Goal: Task Accomplishment & Management: Manage account settings

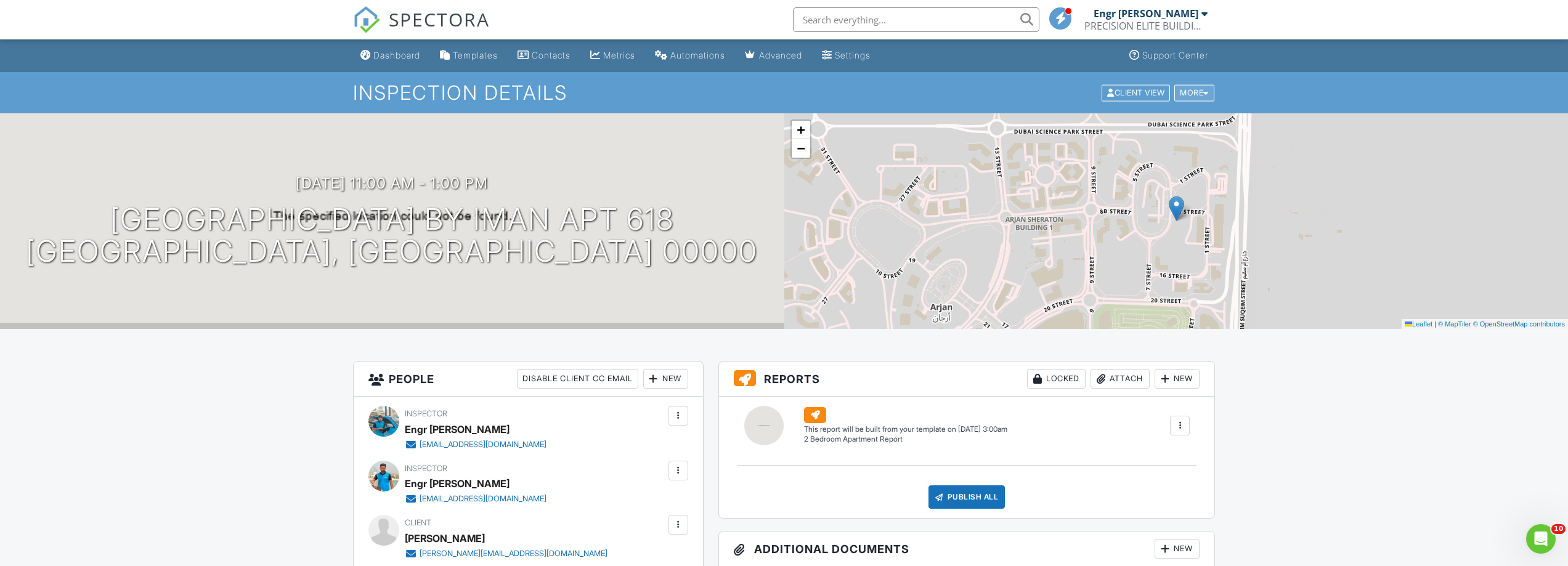
click at [1208, 91] on div at bounding box center [1206, 93] width 6 height 8
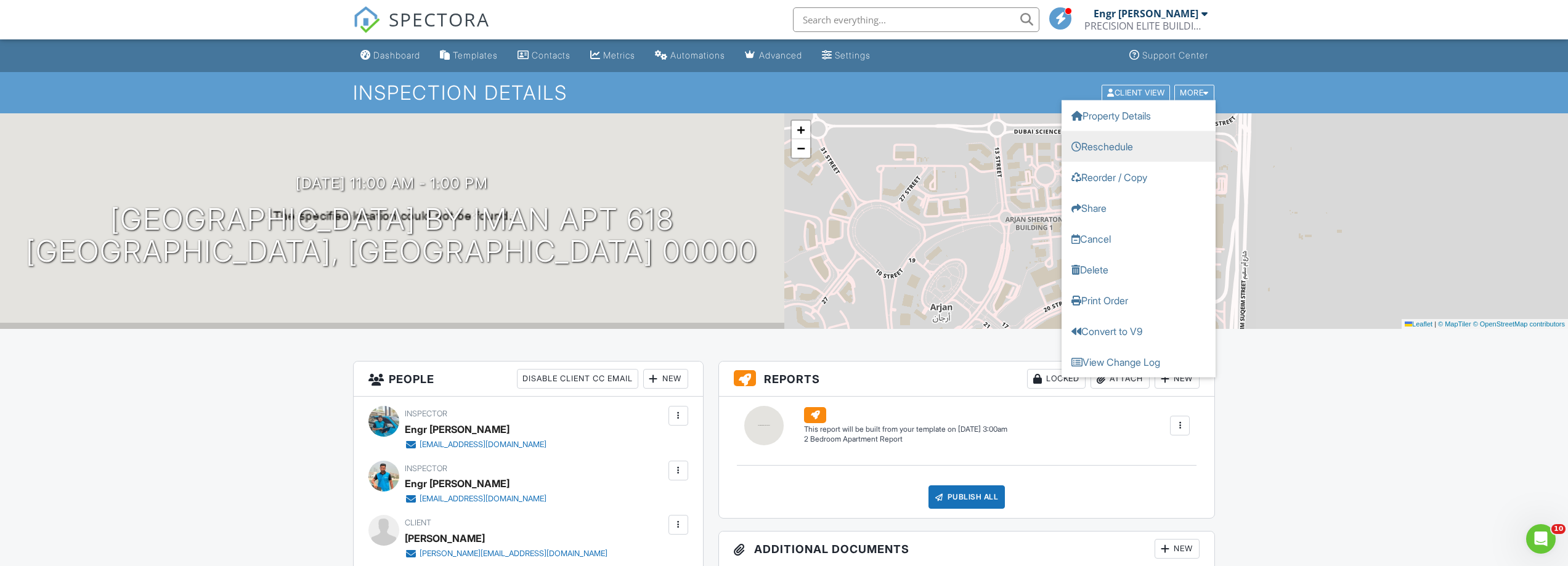
click at [1100, 147] on link "Reschedule" at bounding box center [1138, 146] width 154 height 31
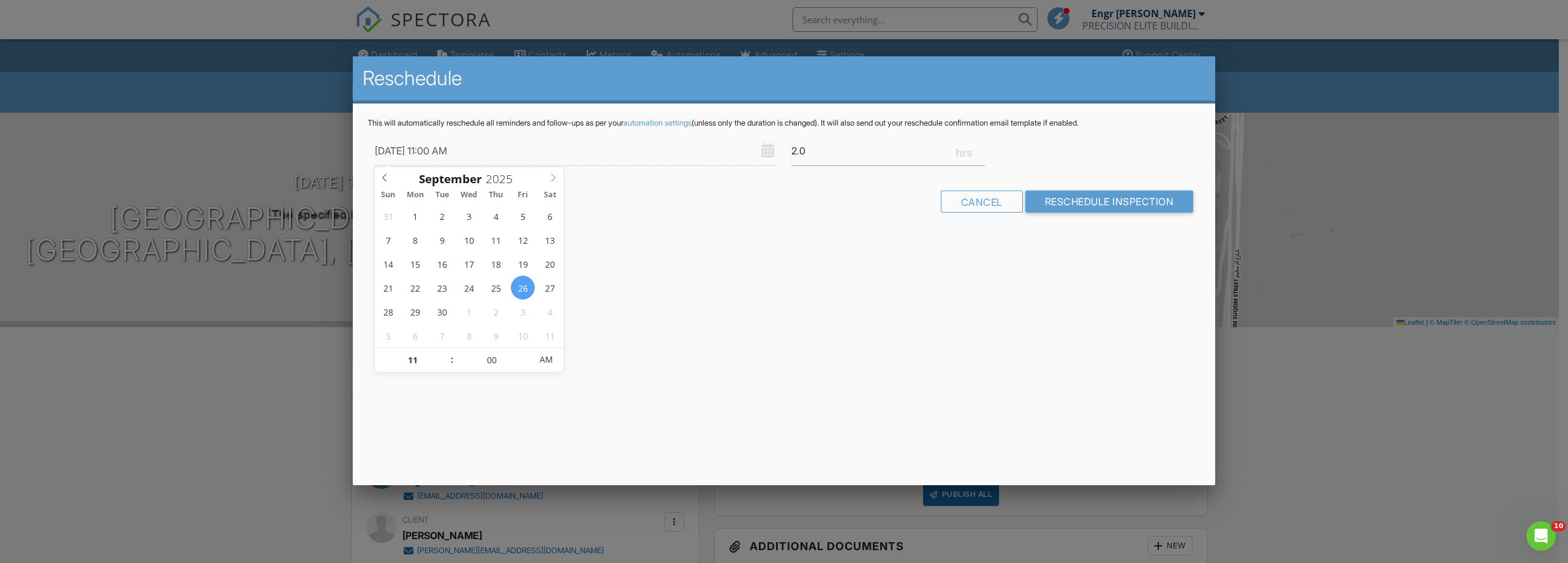
click at [556, 174] on icon at bounding box center [553, 178] width 9 height 9
type input "2026"
click at [556, 174] on icon at bounding box center [553, 178] width 9 height 9
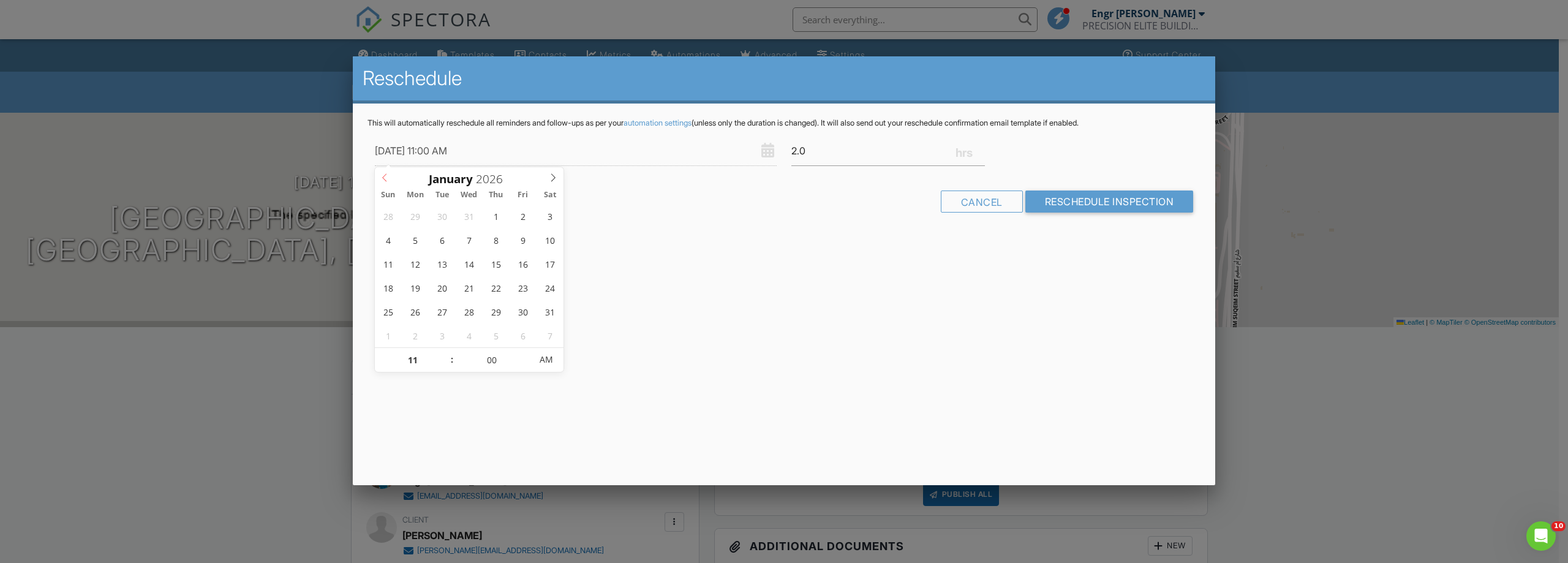
type input "2025"
click at [386, 178] on icon at bounding box center [385, 178] width 9 height 9
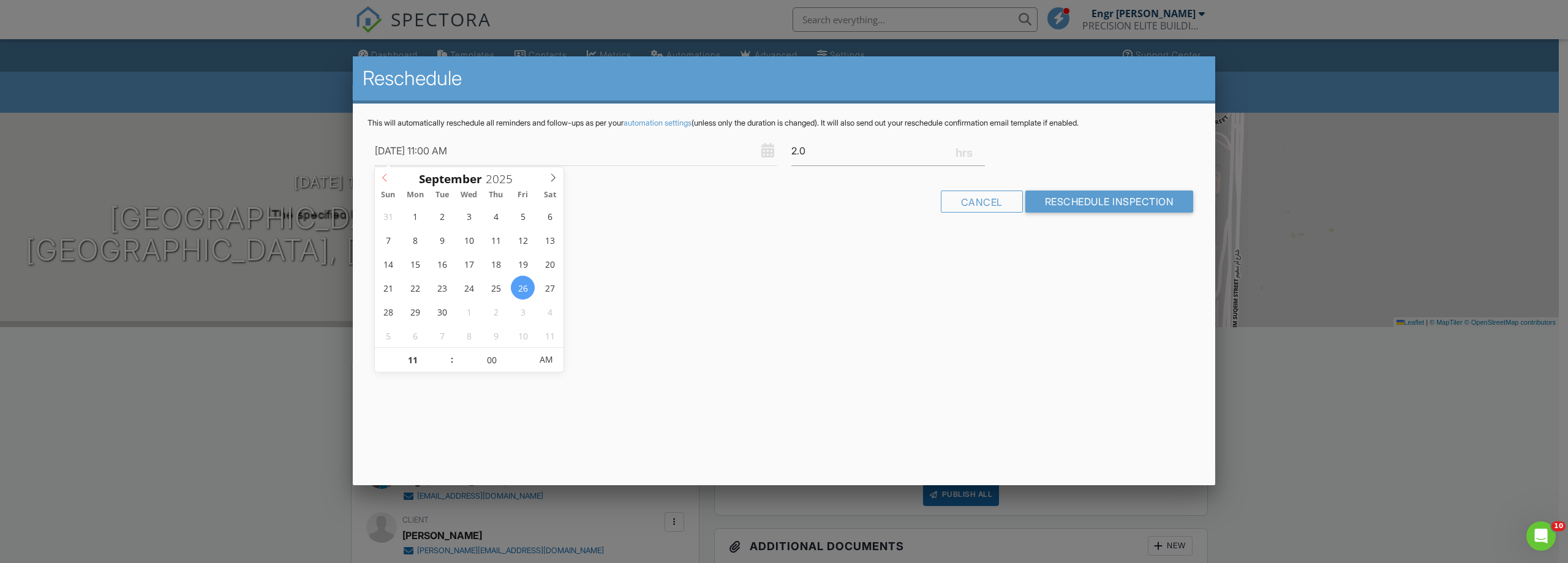
click at [386, 178] on icon at bounding box center [385, 178] width 9 height 9
click at [745, 255] on div "Reschedule This will automatically reschedule all reminders and follow-ups as p…" at bounding box center [784, 270] width 862 height 429
click at [1558, 407] on div at bounding box center [784, 291] width 1568 height 704
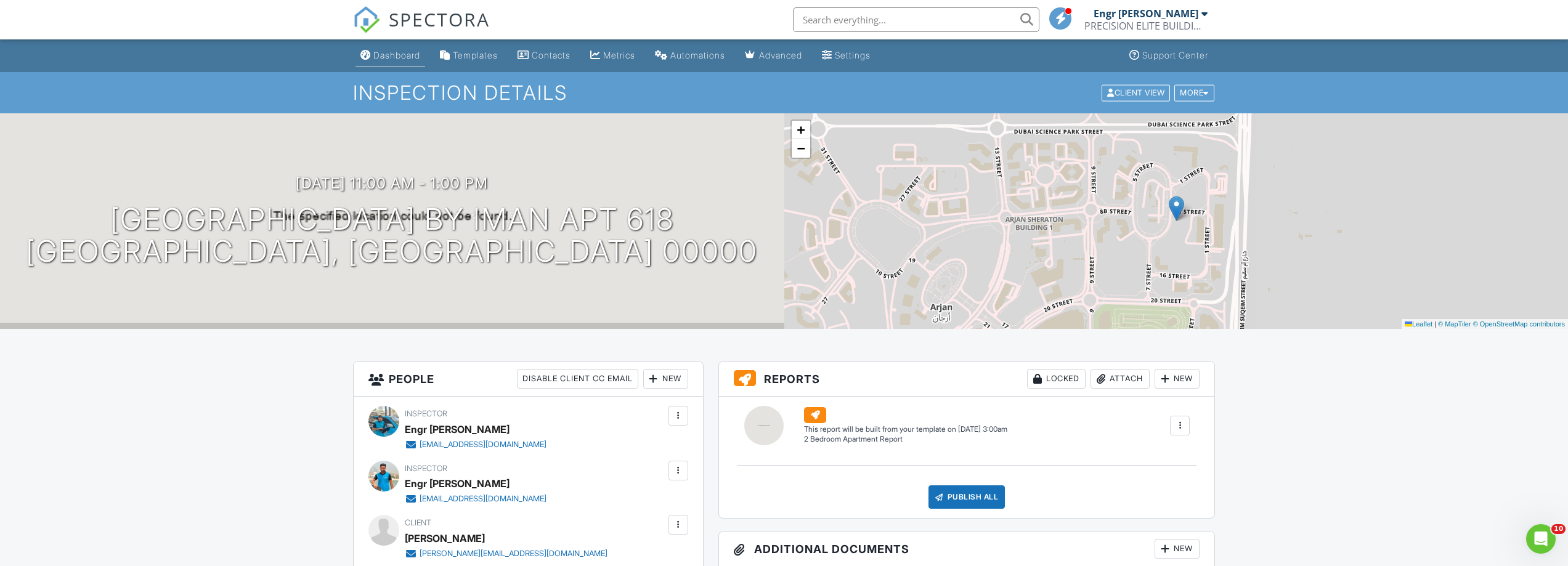
click at [389, 48] on link "Dashboard" at bounding box center [390, 56] width 70 height 23
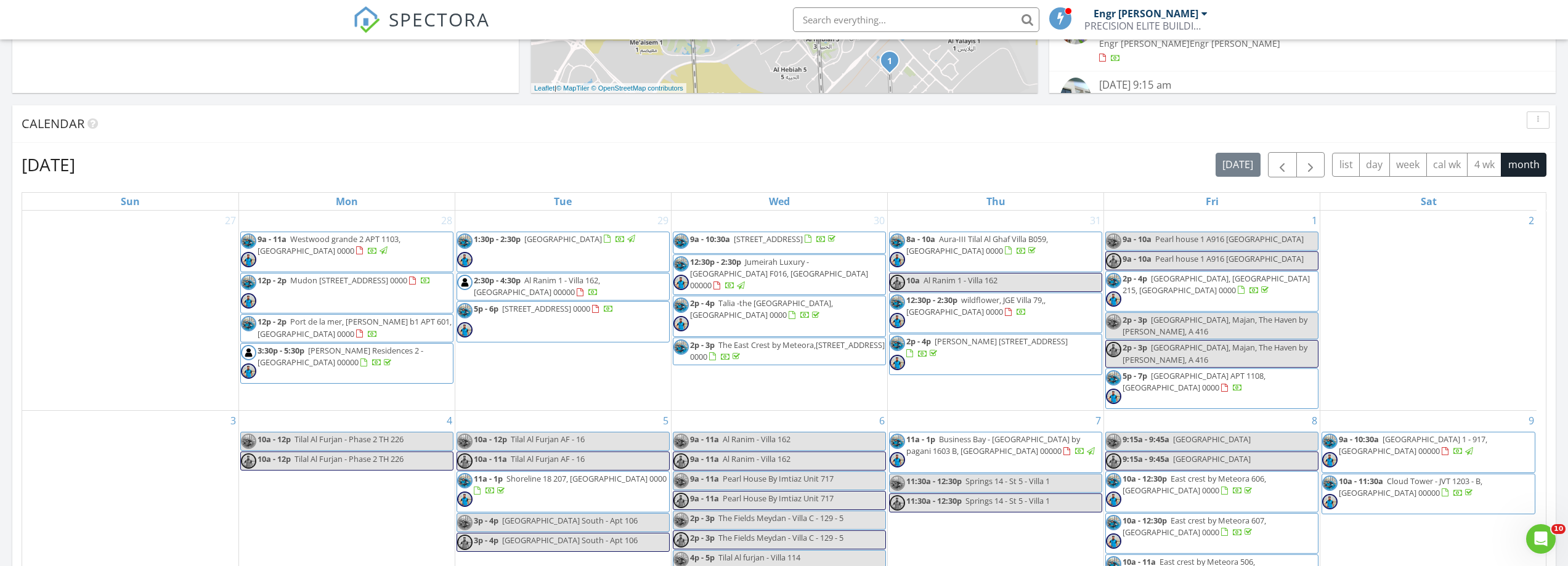
scroll to position [616, 0]
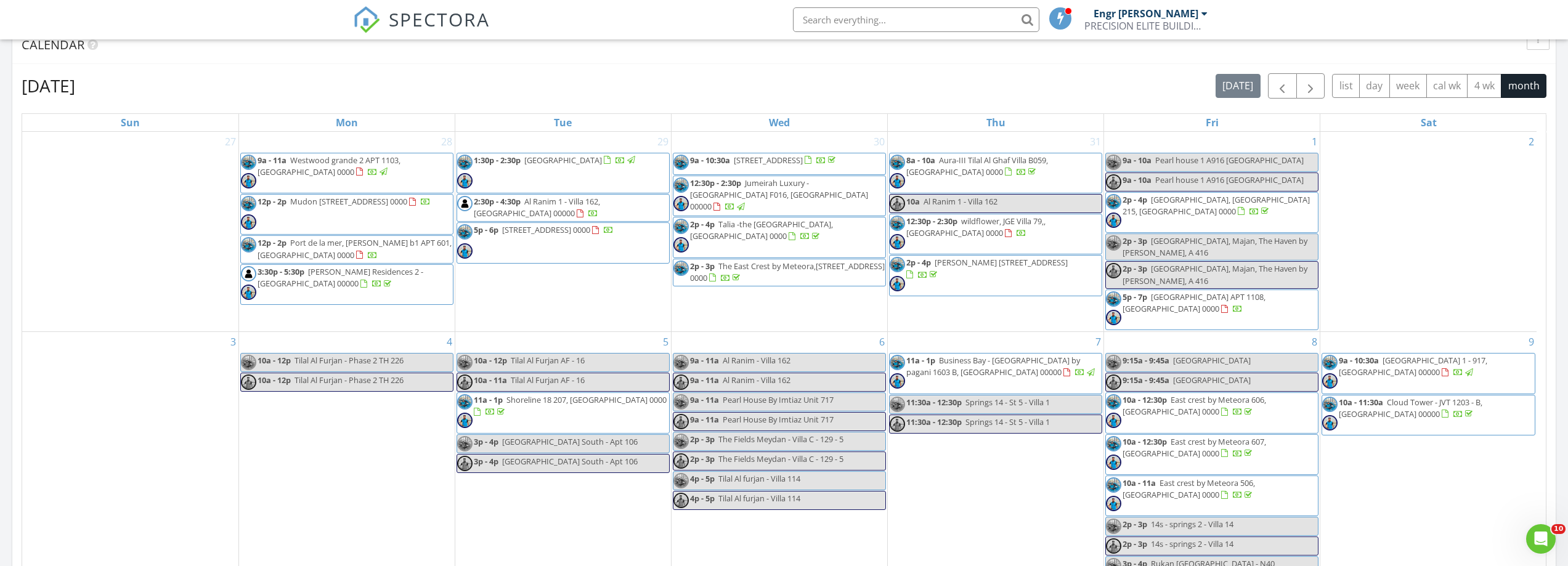
click at [897, 28] on input "text" at bounding box center [916, 20] width 247 height 25
type input "3"
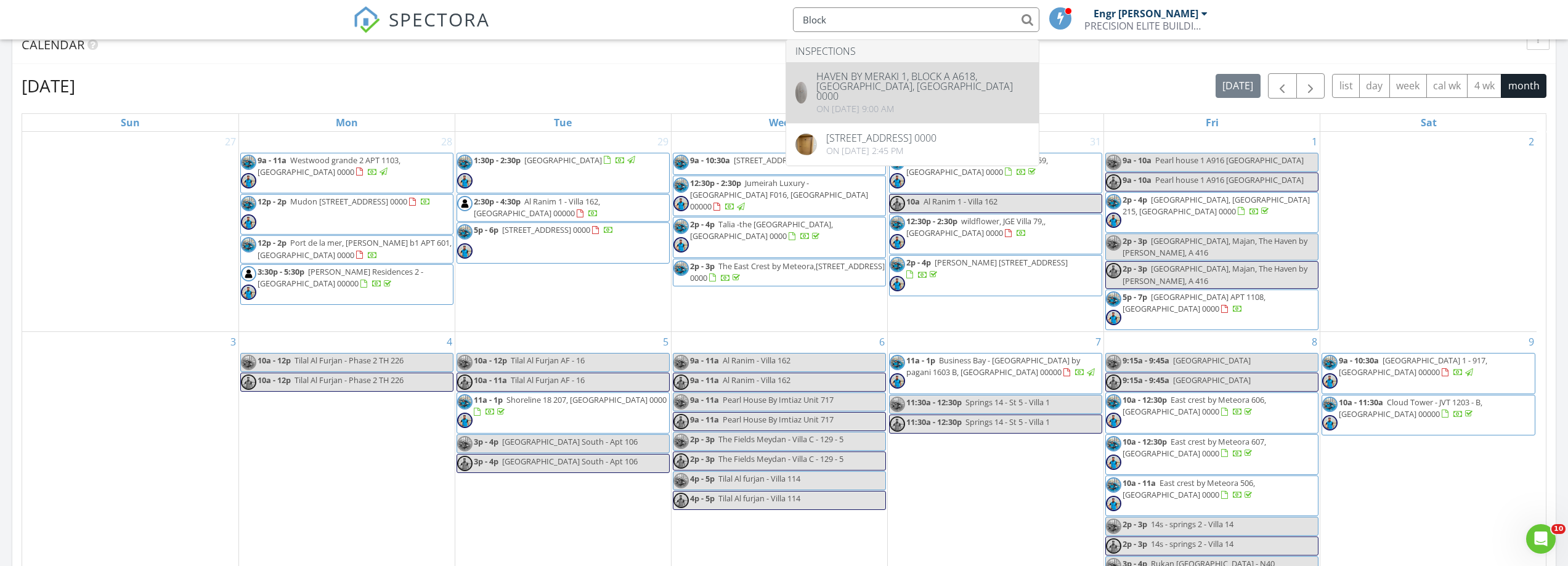
type input "Block"
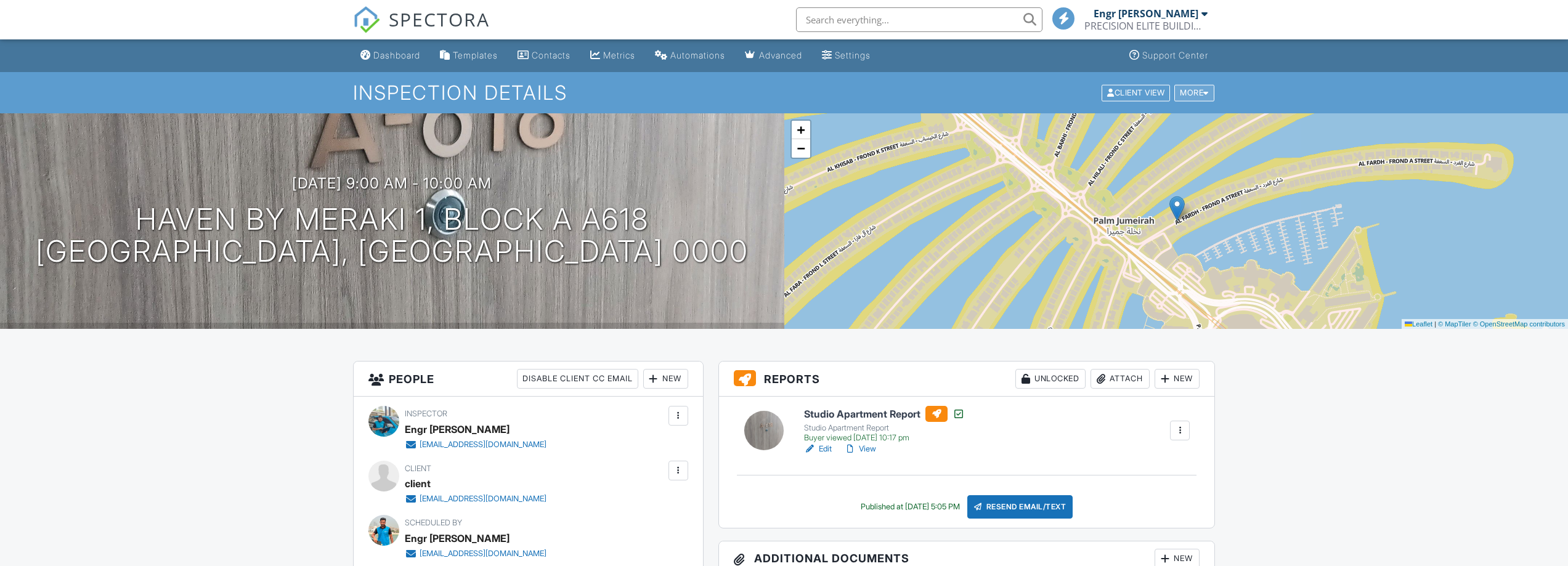
click at [1199, 84] on div "More" at bounding box center [1194, 93] width 40 height 16
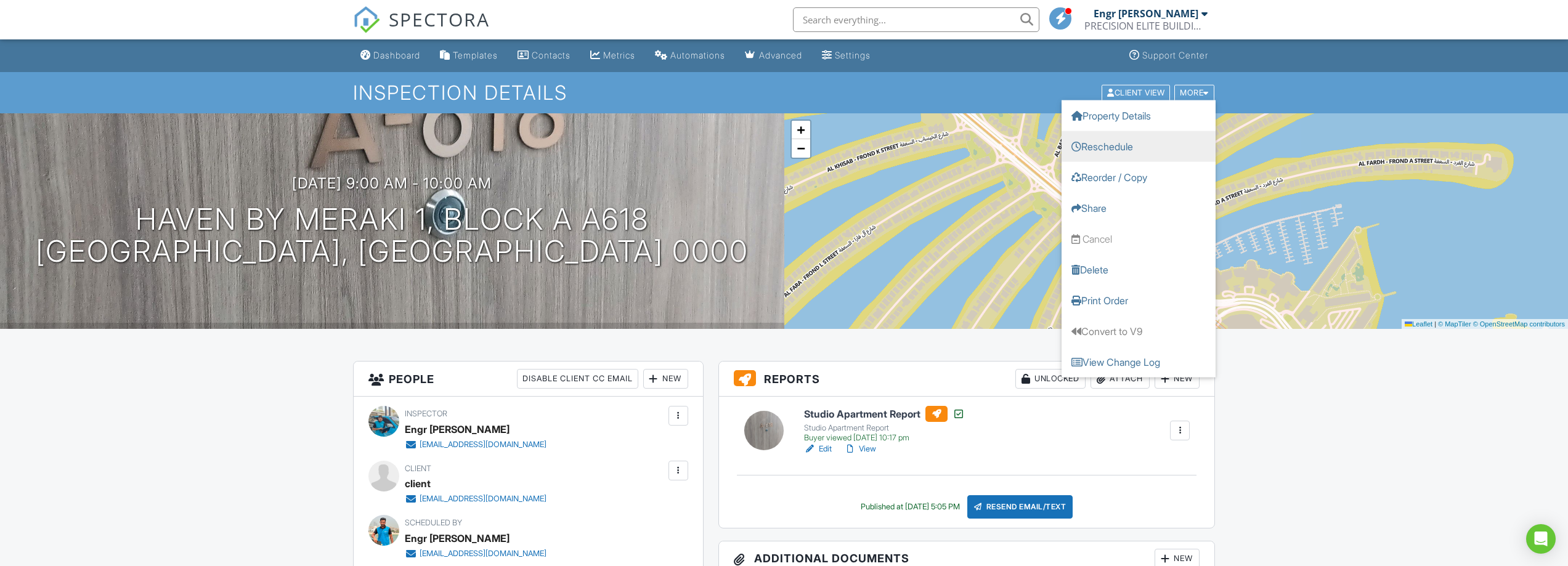
click at [1112, 143] on link "Reschedule" at bounding box center [1138, 146] width 154 height 31
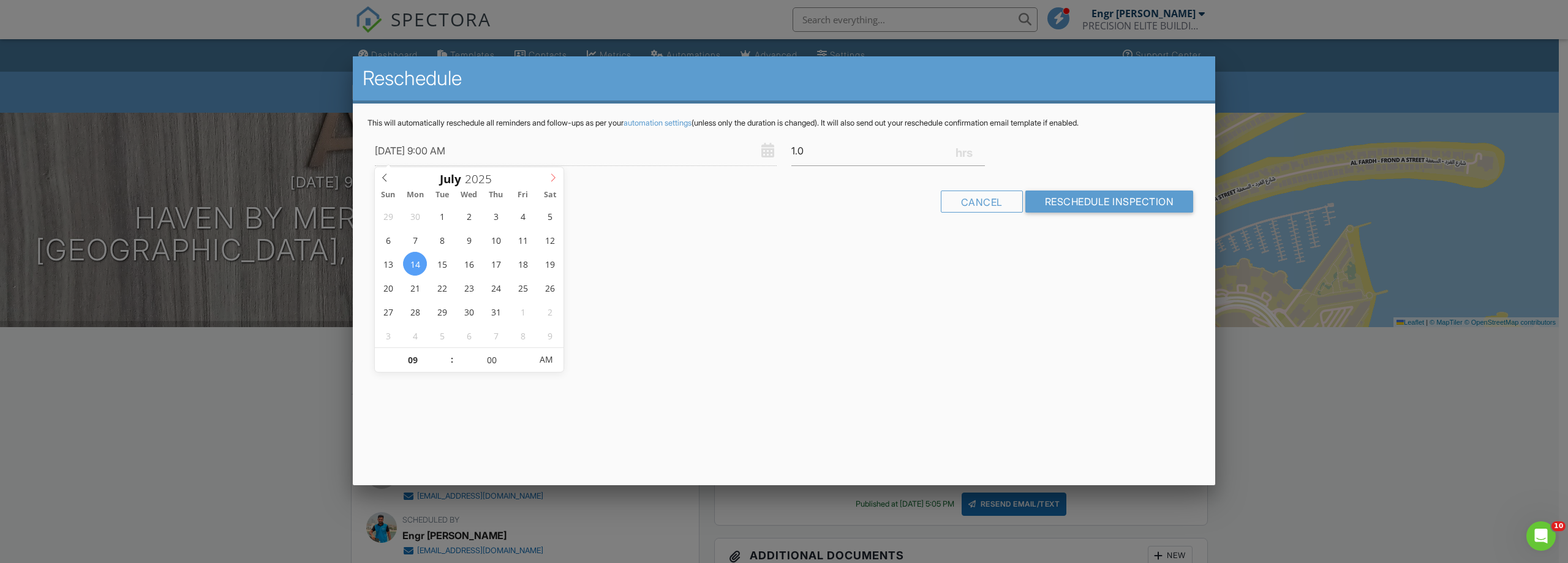
click at [551, 179] on icon at bounding box center [553, 178] width 9 height 9
click at [381, 170] on span at bounding box center [385, 175] width 20 height 17
type input "31/08/2025 9:00 AM"
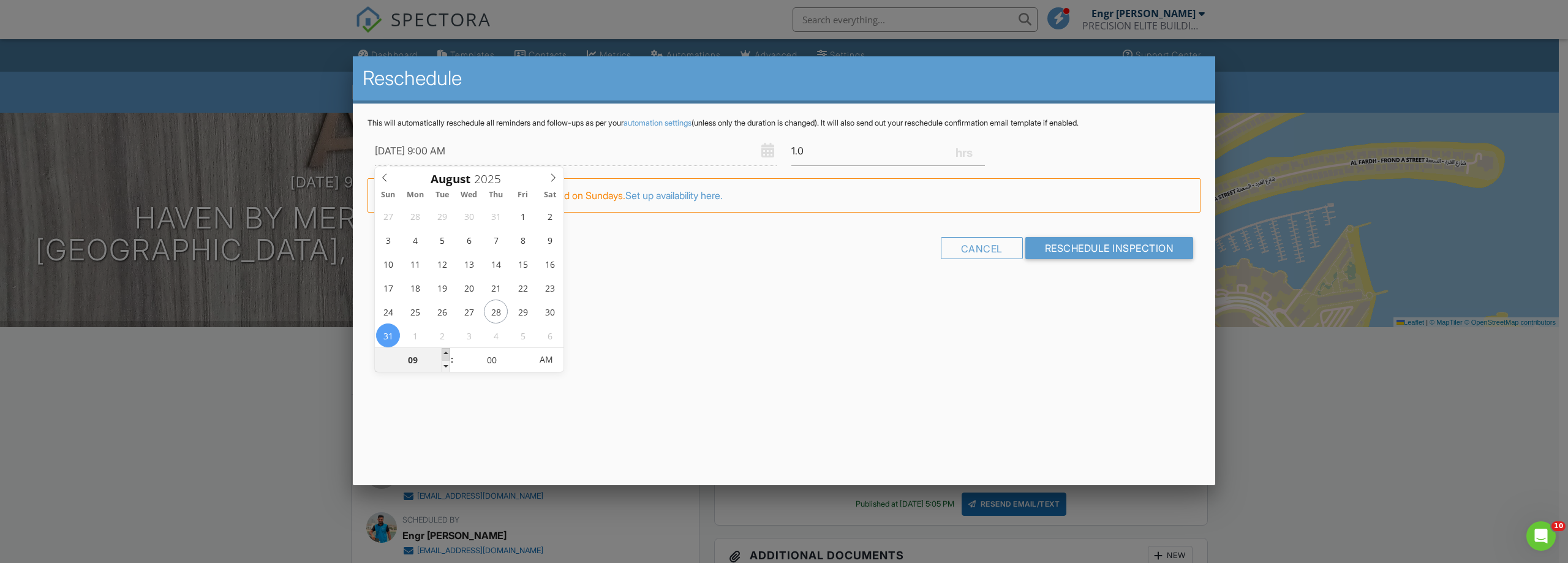
type input "10"
type input "31/08/2025 10:00 AM"
click at [445, 354] on span at bounding box center [446, 354] width 9 height 12
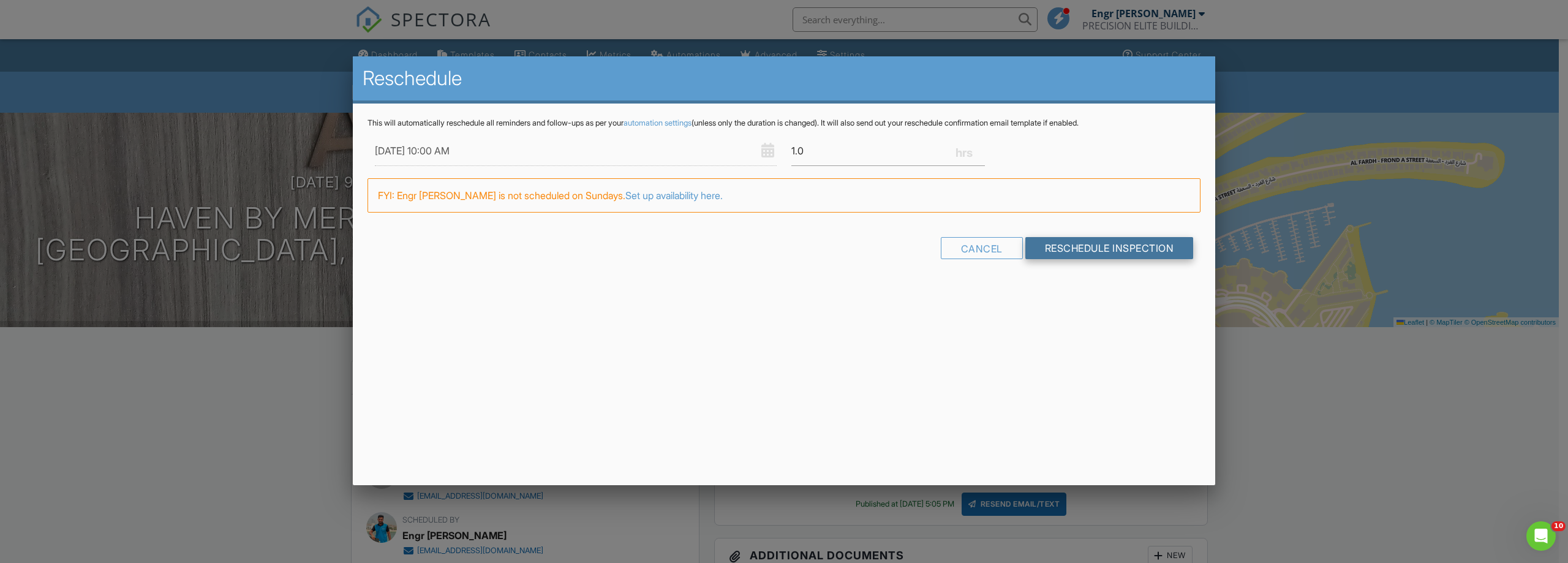
click at [1068, 245] on input "Reschedule Inspection" at bounding box center [1109, 248] width 168 height 22
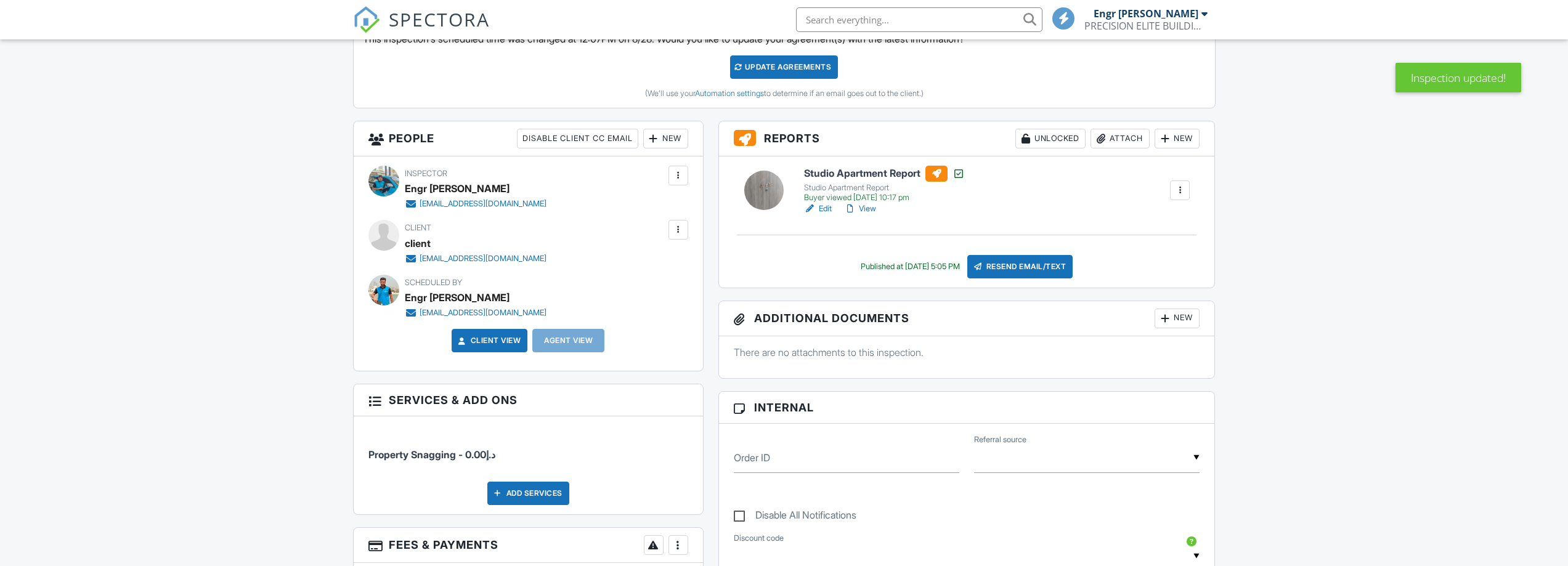
click at [484, 340] on link "Client View" at bounding box center [488, 340] width 65 height 12
click at [675, 140] on div "New" at bounding box center [665, 138] width 45 height 20
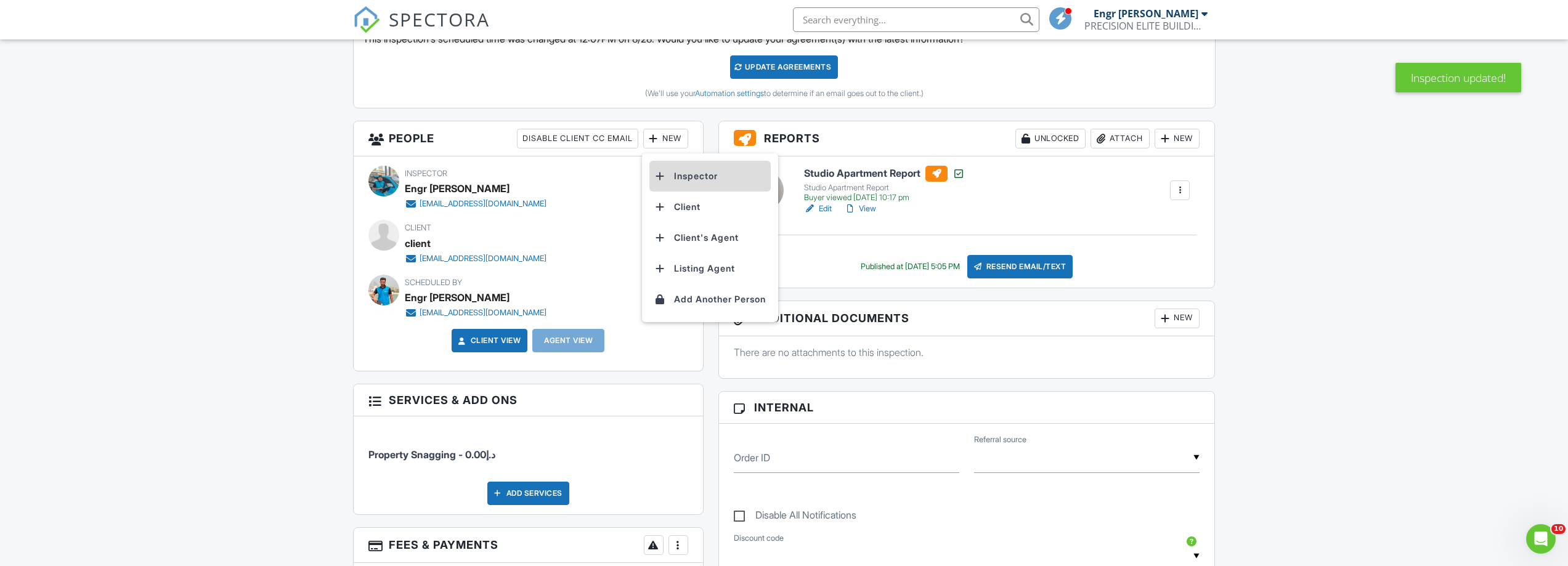
click at [686, 172] on li "Inspector" at bounding box center [710, 176] width 122 height 31
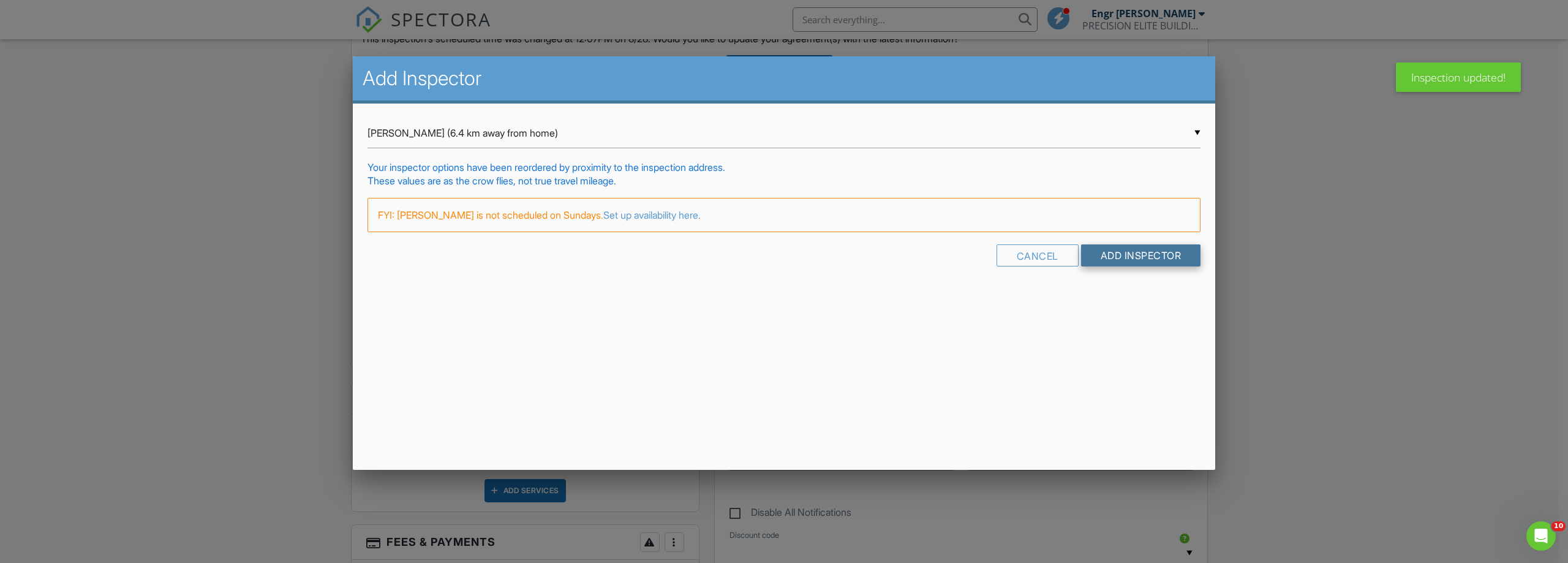
click at [1121, 262] on input "Add Inspector" at bounding box center [1141, 255] width 120 height 22
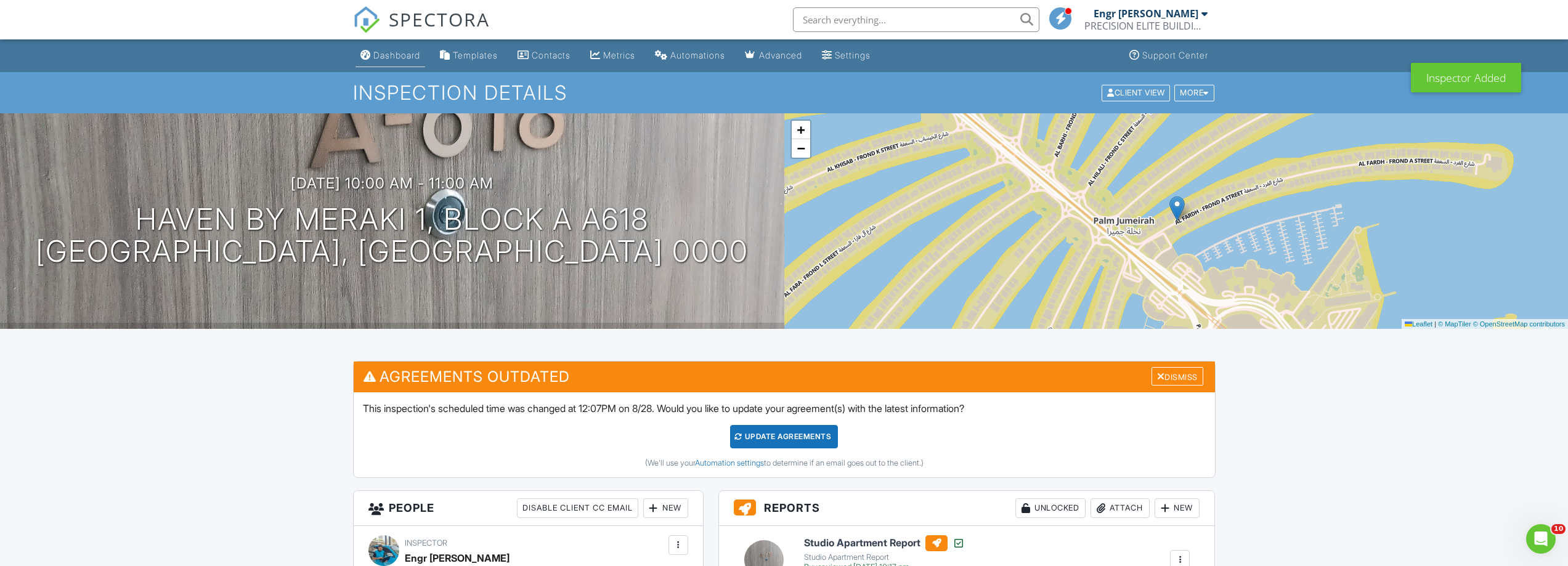
click at [380, 53] on div "Dashboard" at bounding box center [397, 55] width 47 height 11
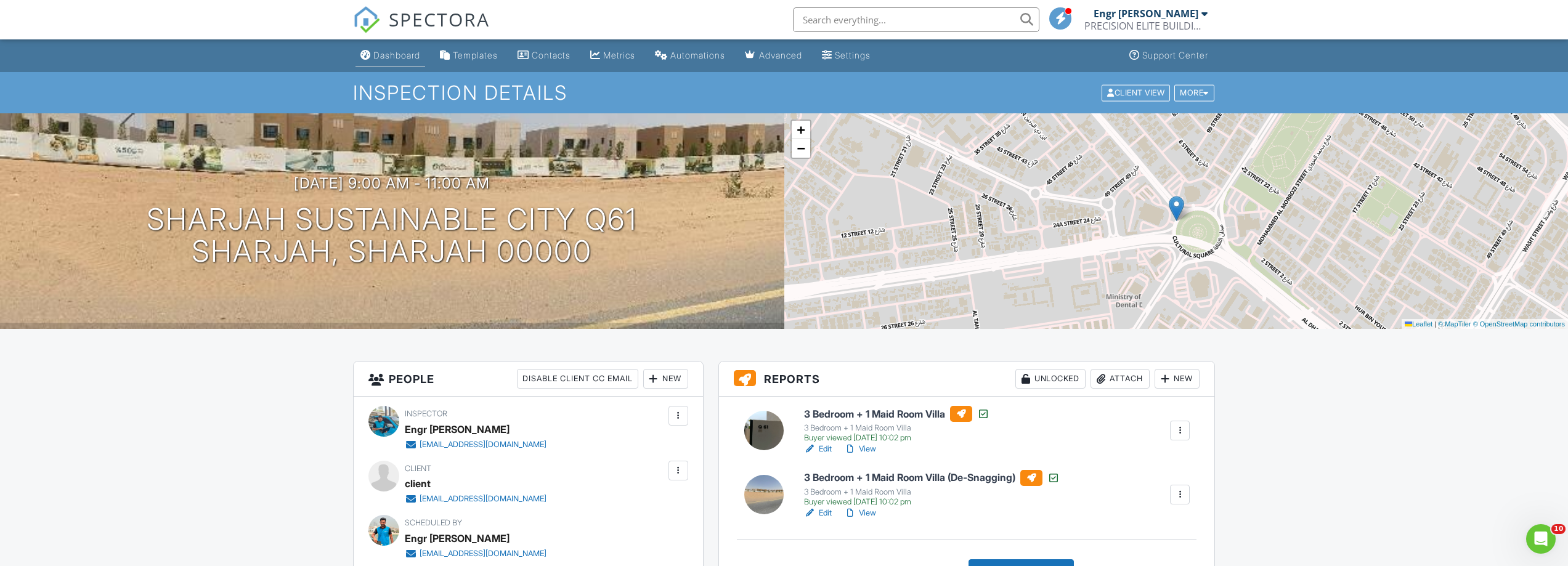
click at [387, 53] on div "Dashboard" at bounding box center [397, 55] width 47 height 11
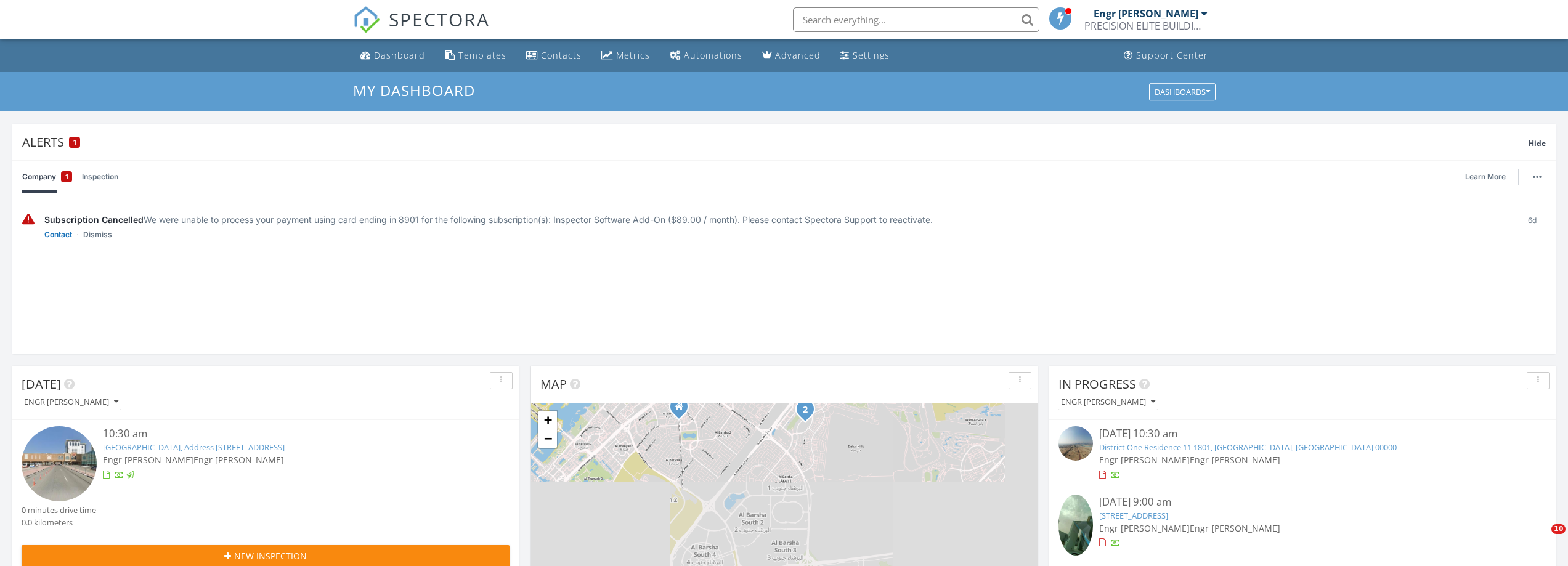
scroll to position [6, 6]
